Goal: Information Seeking & Learning: Check status

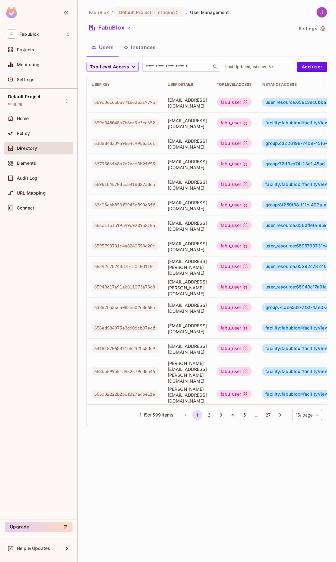
click at [170, 66] on input "text" at bounding box center [176, 67] width 65 height 6
click at [169, 65] on input "text" at bounding box center [176, 67] width 65 height 6
paste input "**********"
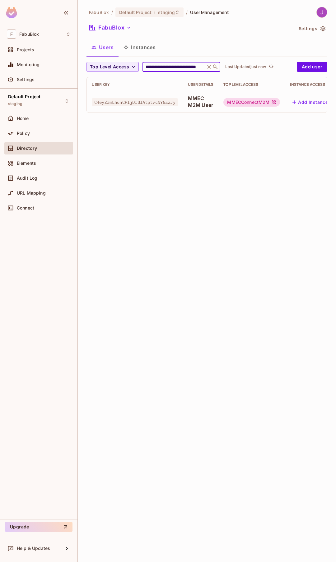
type input "**********"
click at [248, 102] on div "MMECConnectM2M" at bounding box center [251, 102] width 57 height 9
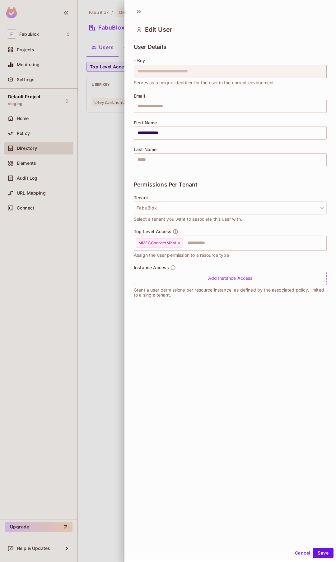
click at [90, 174] on div at bounding box center [168, 281] width 336 height 562
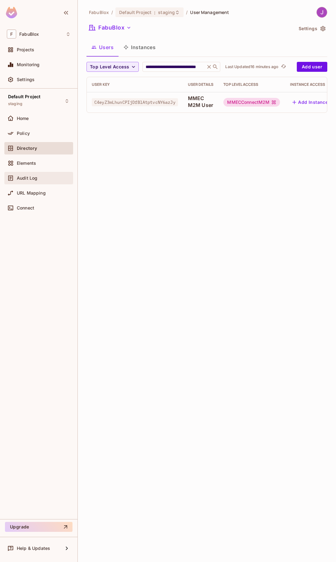
click at [40, 177] on div "Audit Log" at bounding box center [44, 178] width 54 height 5
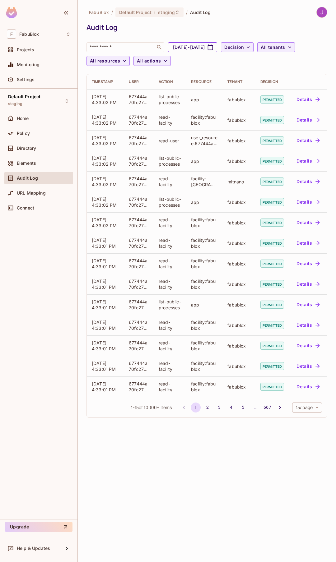
click at [216, 49] on button "Aug 17, 2025 - Sep 17, 2025" at bounding box center [192, 47] width 49 height 10
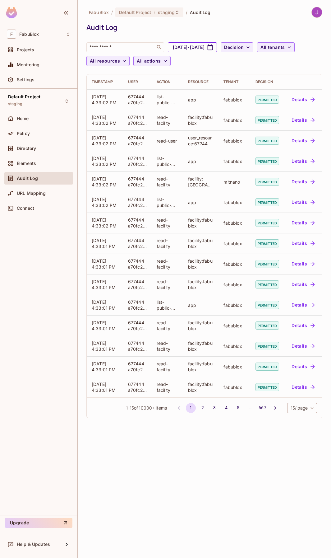
select select "*"
select select "****"
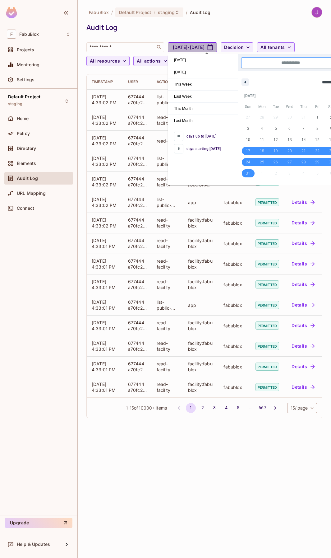
click at [216, 49] on button "Aug 17, 2025 - Sep 17, 2025" at bounding box center [192, 47] width 49 height 10
click at [193, 62] on span "[DATE]" at bounding box center [203, 60] width 70 height 12
type input "*"
type input "**********"
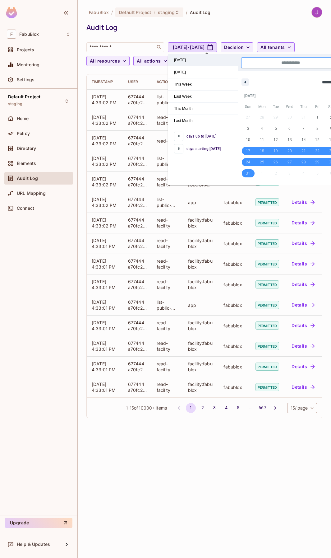
select select "*"
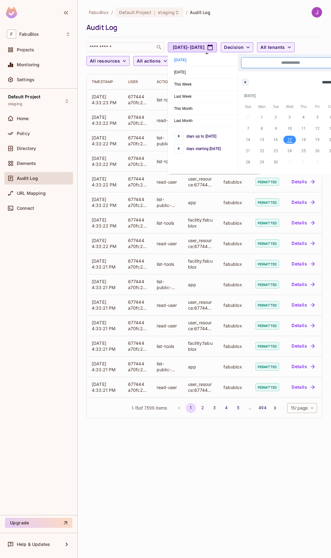
click at [240, 18] on div "FabuBlox / Default Project : staging / Audit Log Audit Log ​ Sep 17, 2025 - Sep…" at bounding box center [204, 38] width 236 height 62
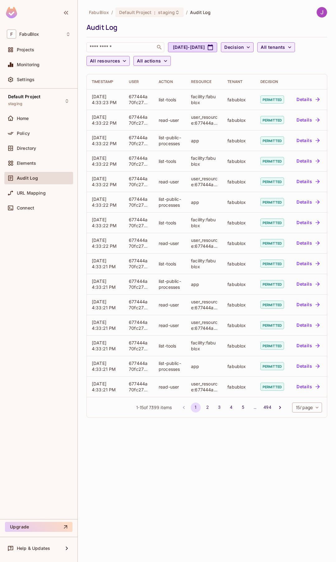
click at [244, 44] on span "Decision" at bounding box center [234, 48] width 20 height 8
click at [263, 81] on li "Denied" at bounding box center [264, 74] width 31 height 13
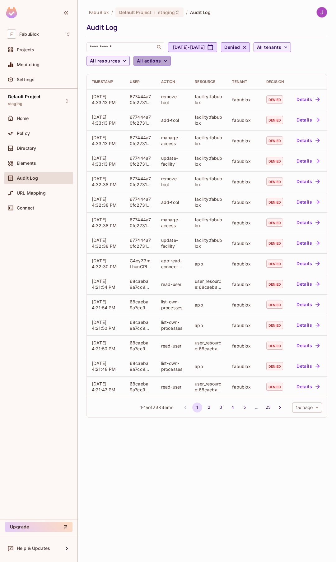
click at [152, 61] on span "All actions" at bounding box center [149, 61] width 24 height 8
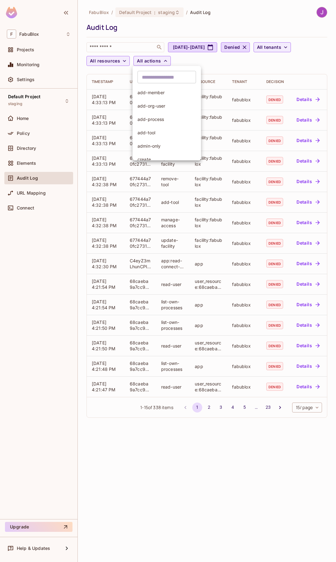
click at [157, 75] on input "text" at bounding box center [167, 77] width 58 height 12
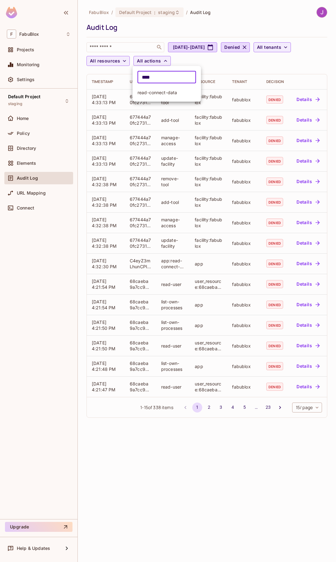
type input "****"
click at [163, 92] on span "read-connect-data" at bounding box center [167, 93] width 58 height 6
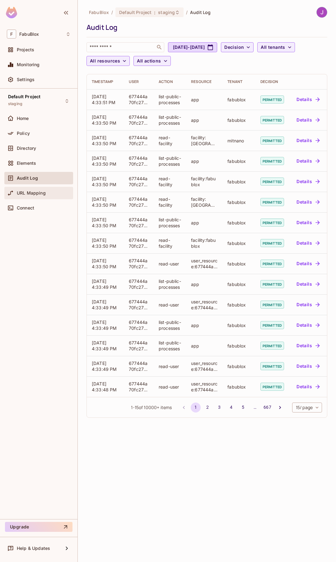
click at [24, 187] on div "URL Mapping" at bounding box center [38, 193] width 69 height 12
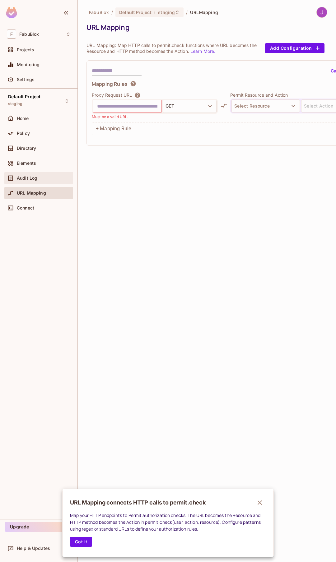
click at [28, 173] on div at bounding box center [168, 281] width 336 height 562
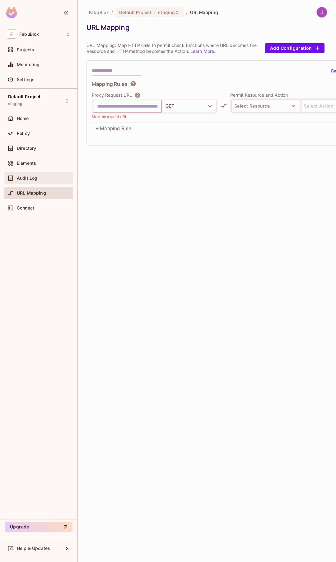
click at [30, 179] on span "Audit Log" at bounding box center [27, 178] width 21 height 5
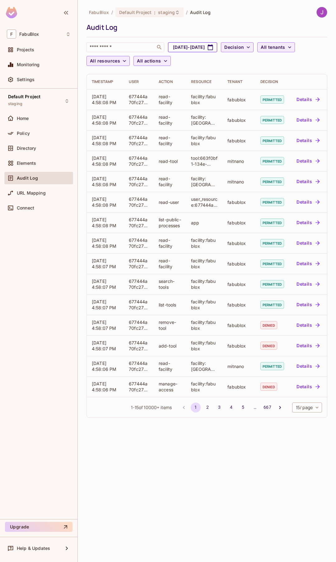
click at [200, 47] on button "[DATE] - [DATE]" at bounding box center [192, 47] width 49 height 10
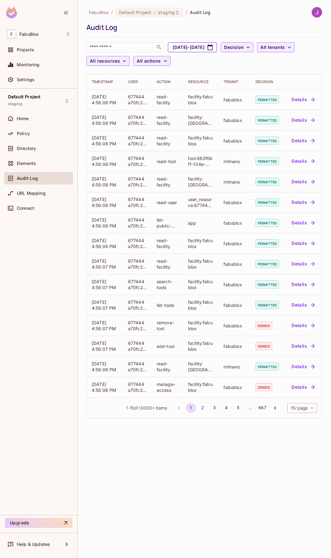
select select "*"
select select "****"
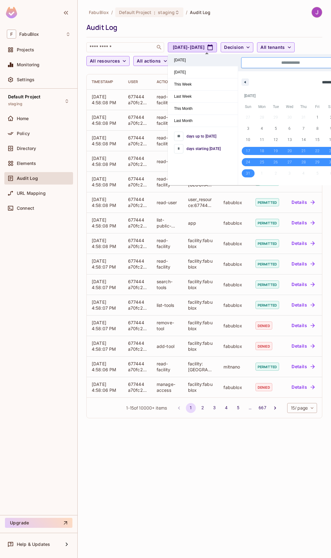
click at [190, 65] on span "[DATE]" at bounding box center [203, 60] width 70 height 12
type input "*"
type input "**********"
select select "*"
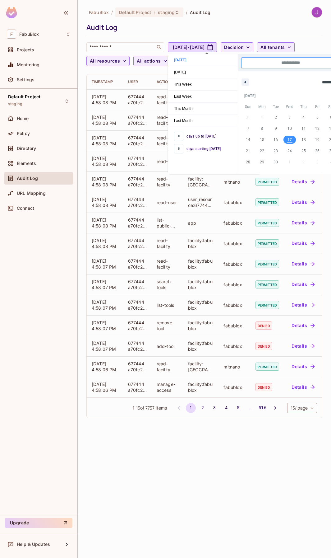
click at [213, 17] on div "FabuBlox / Default Project : staging / Audit Log" at bounding box center [204, 12] width 236 height 11
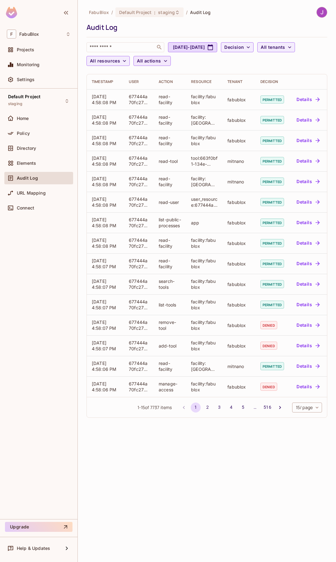
click at [157, 63] on span "All actions" at bounding box center [149, 61] width 24 height 8
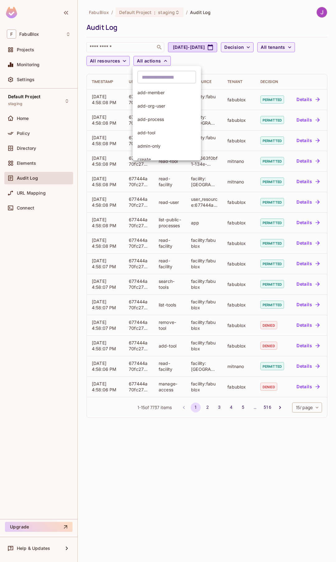
click at [159, 82] on input "text" at bounding box center [167, 77] width 58 height 12
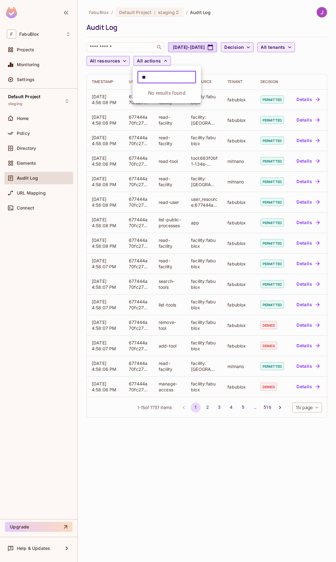
type input "*"
type input "*****"
click at [163, 95] on span "read-connect-data" at bounding box center [167, 93] width 58 height 6
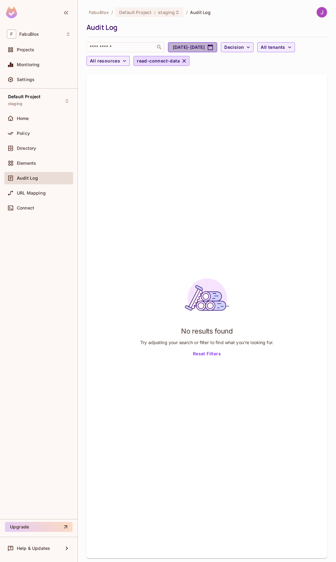
click at [196, 50] on button "[DATE] - [DATE]" at bounding box center [192, 47] width 49 height 10
select select "*"
select select "****"
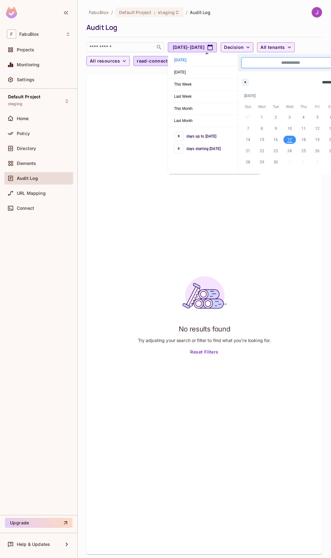
click at [202, 138] on span "days up to [DATE]" at bounding box center [202, 136] width 30 height 6
click at [196, 151] on span "days starting [DATE]" at bounding box center [204, 149] width 34 height 6
click at [184, 85] on span "This Week" at bounding box center [203, 84] width 70 height 12
type input "*"
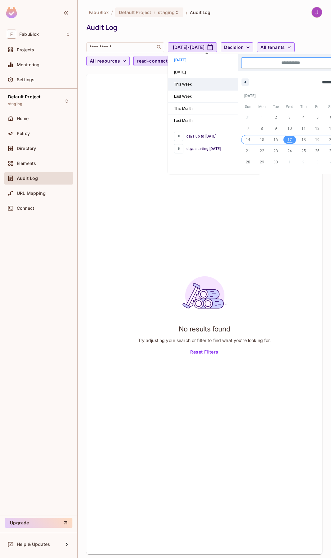
type input "*"
type input "**********"
click at [243, 19] on div "FabuBlox / Default Project : staging / Audit Log Audit Log ​ [DATE] - [DATE] De…" at bounding box center [204, 38] width 236 height 62
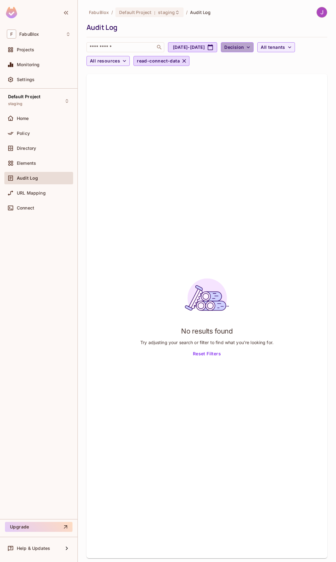
click at [244, 47] on span "Decision" at bounding box center [234, 48] width 20 height 8
click at [29, 179] on div at bounding box center [168, 281] width 336 height 562
click at [26, 179] on span "Audit Log" at bounding box center [27, 178] width 21 height 5
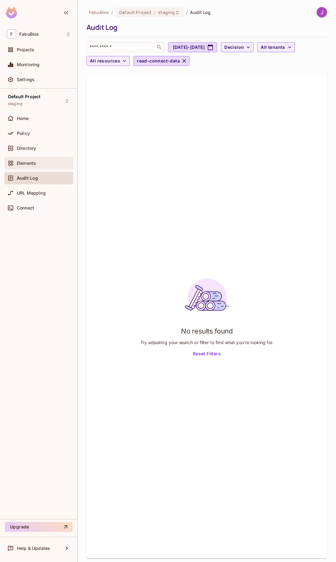
click at [29, 164] on span "Elements" at bounding box center [26, 163] width 19 height 5
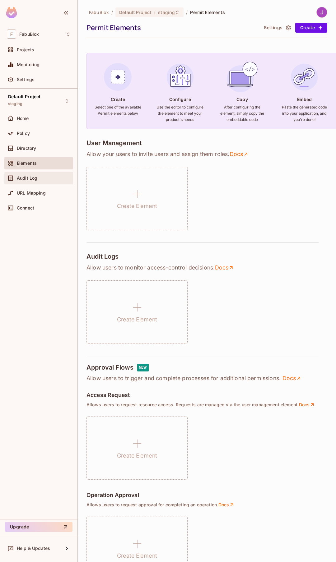
click at [31, 179] on span "Audit Log" at bounding box center [27, 178] width 21 height 5
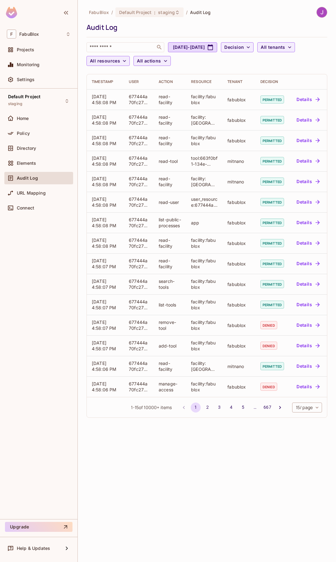
click at [157, 67] on div "​ [DATE] - [DATE] Decision All tenants All resources All actions" at bounding box center [206, 55] width 241 height 27
click at [175, 12] on icon at bounding box center [177, 12] width 5 height 5
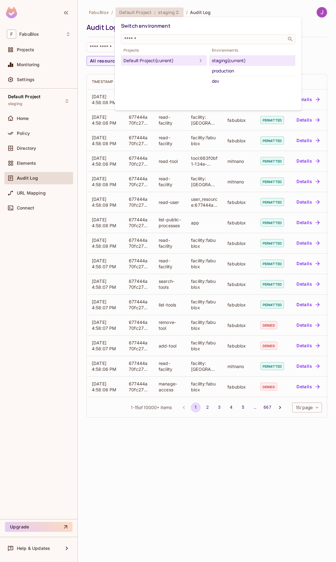
click at [221, 11] on div at bounding box center [168, 281] width 336 height 562
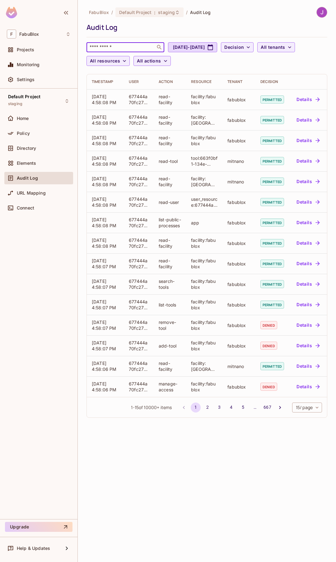
click at [132, 48] on input "text" at bounding box center [120, 47] width 65 height 6
paste input "**********"
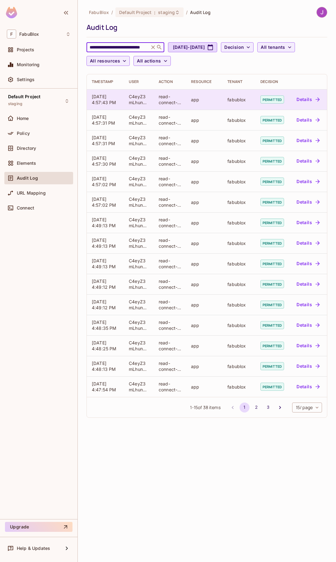
type input "**********"
click at [307, 99] on button "Details" at bounding box center [308, 100] width 28 height 10
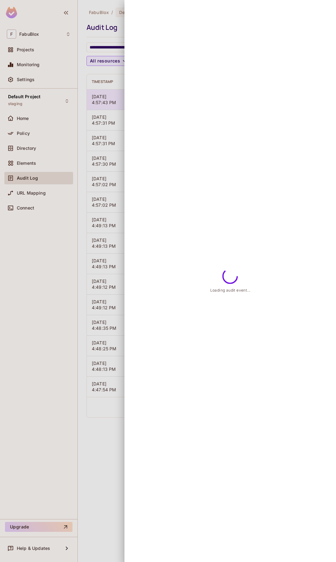
scroll to position [0, 0]
